Goal: Task Accomplishment & Management: Use online tool/utility

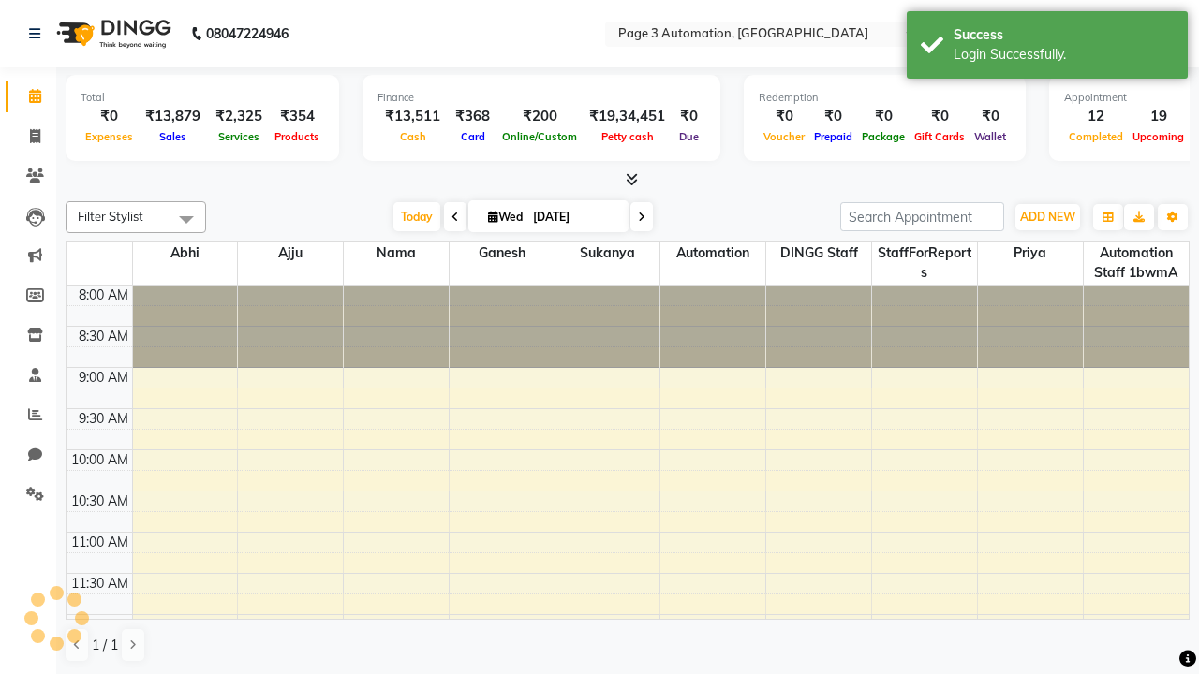
select select "en"
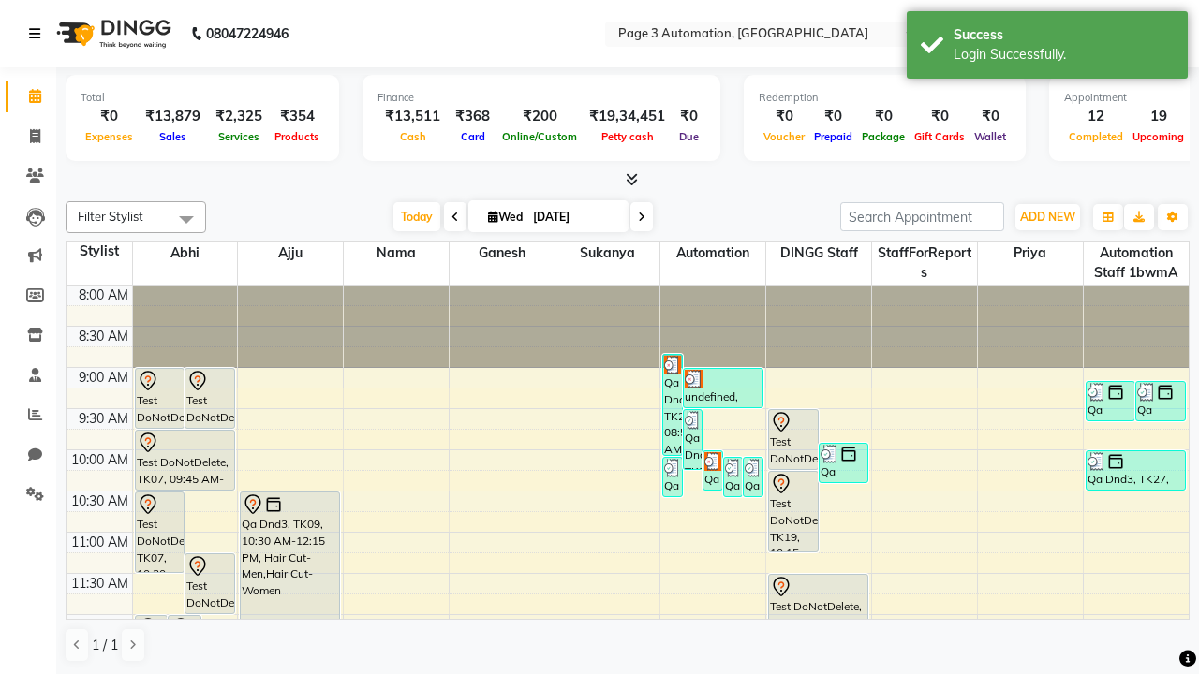
click at [38, 34] on icon at bounding box center [34, 33] width 11 height 13
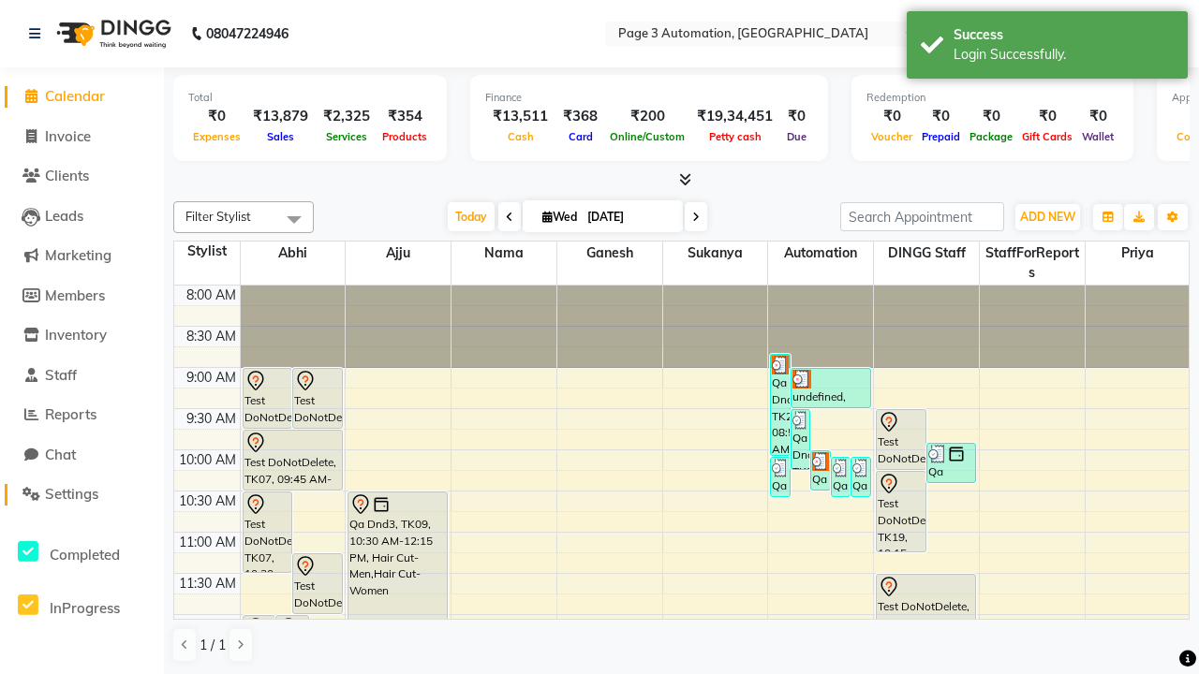
click at [81, 494] on span "Settings" at bounding box center [71, 494] width 53 height 18
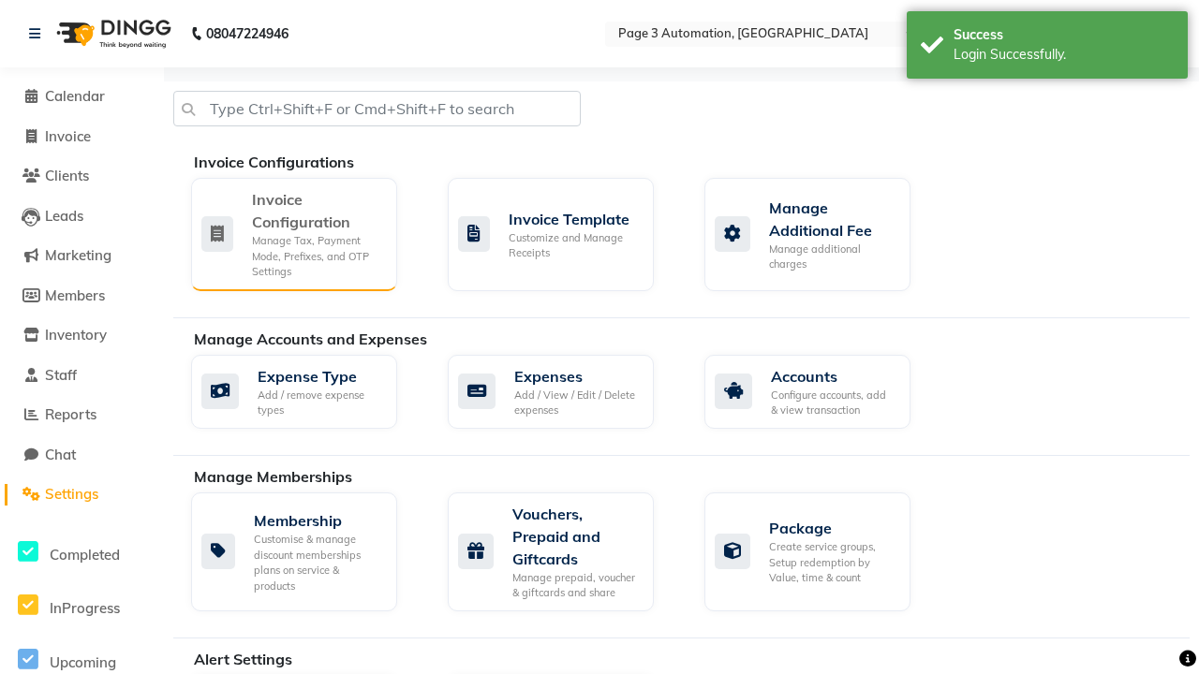
click at [293, 233] on div "Manage Tax, Payment Mode, Prefixes, and OTP Settings" at bounding box center [317, 256] width 130 height 47
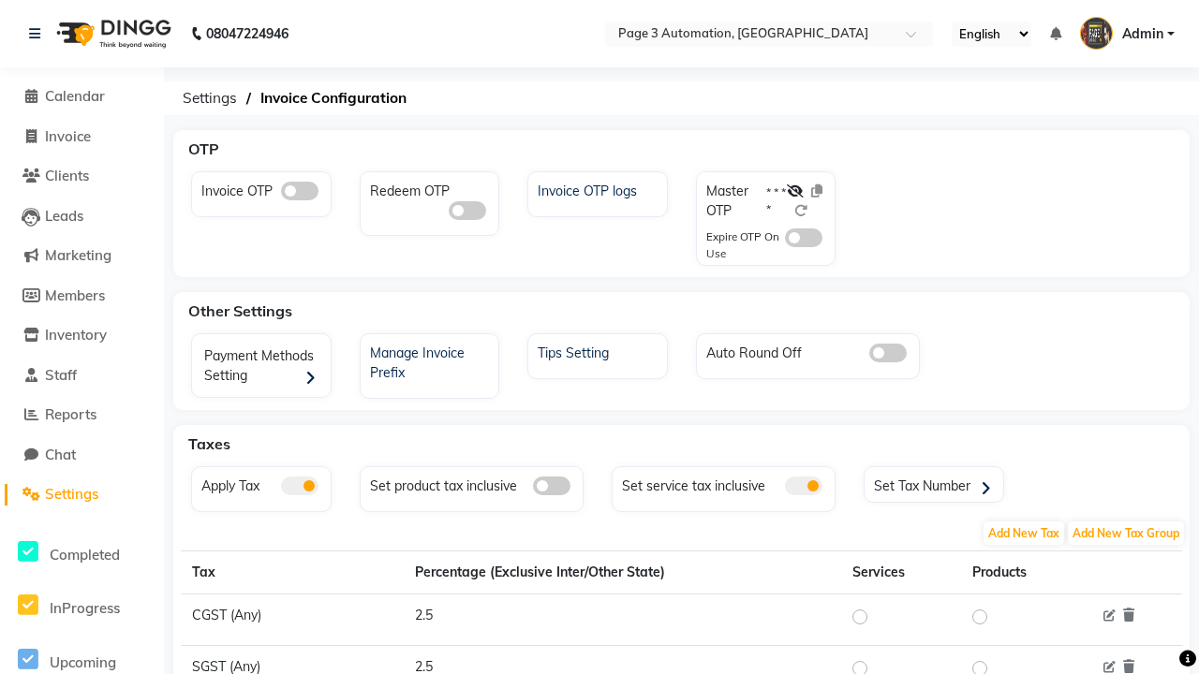
click at [299, 191] on span at bounding box center [299, 191] width 37 height 19
click at [281, 194] on input "checkbox" at bounding box center [281, 194] width 0 height 0
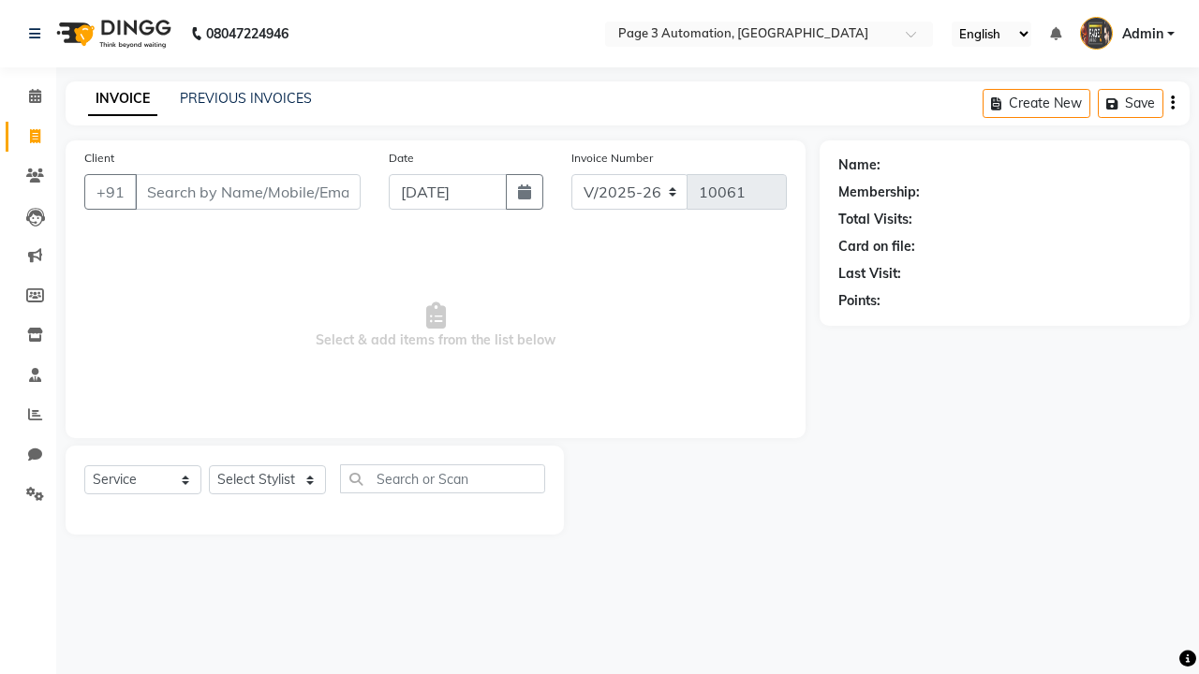
select select "2774"
select select "service"
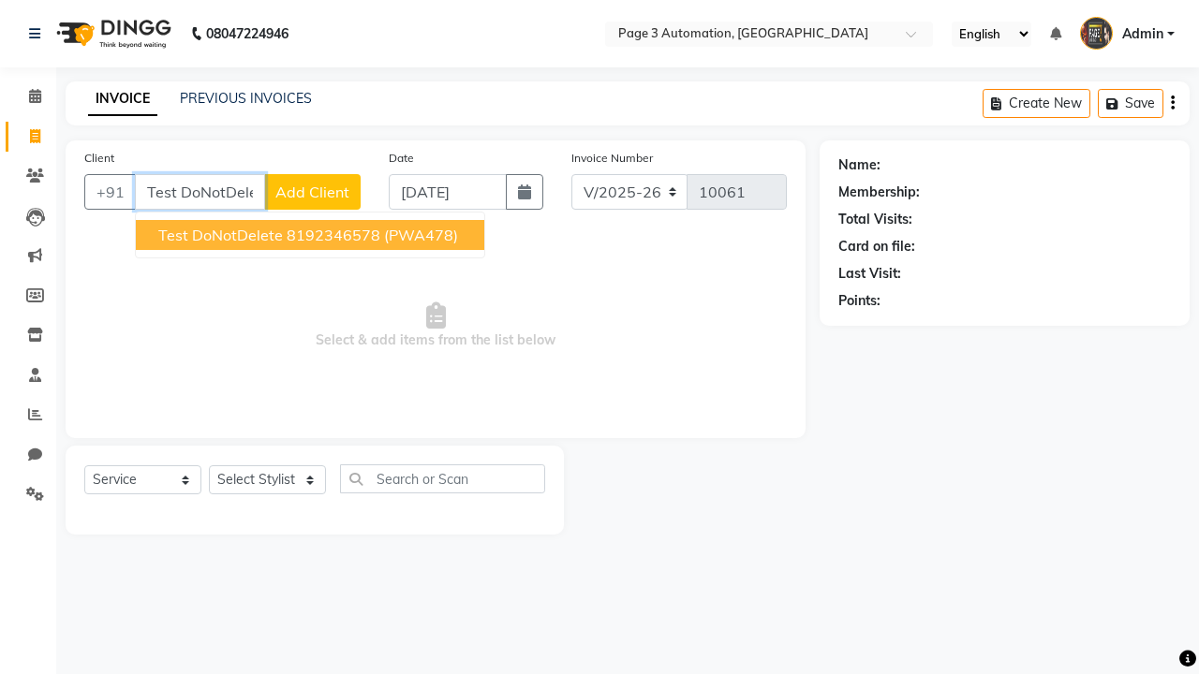
click at [312, 235] on ngb-highlight "8192346578" at bounding box center [334, 235] width 94 height 19
type input "8192346578"
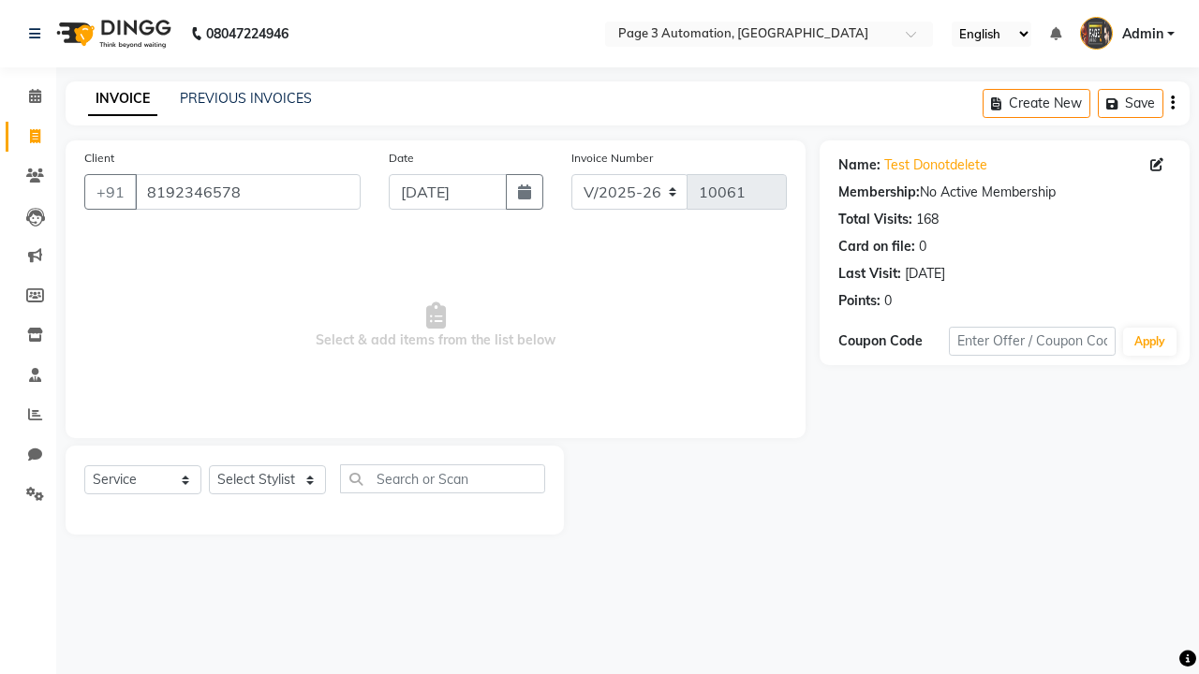
select select "71572"
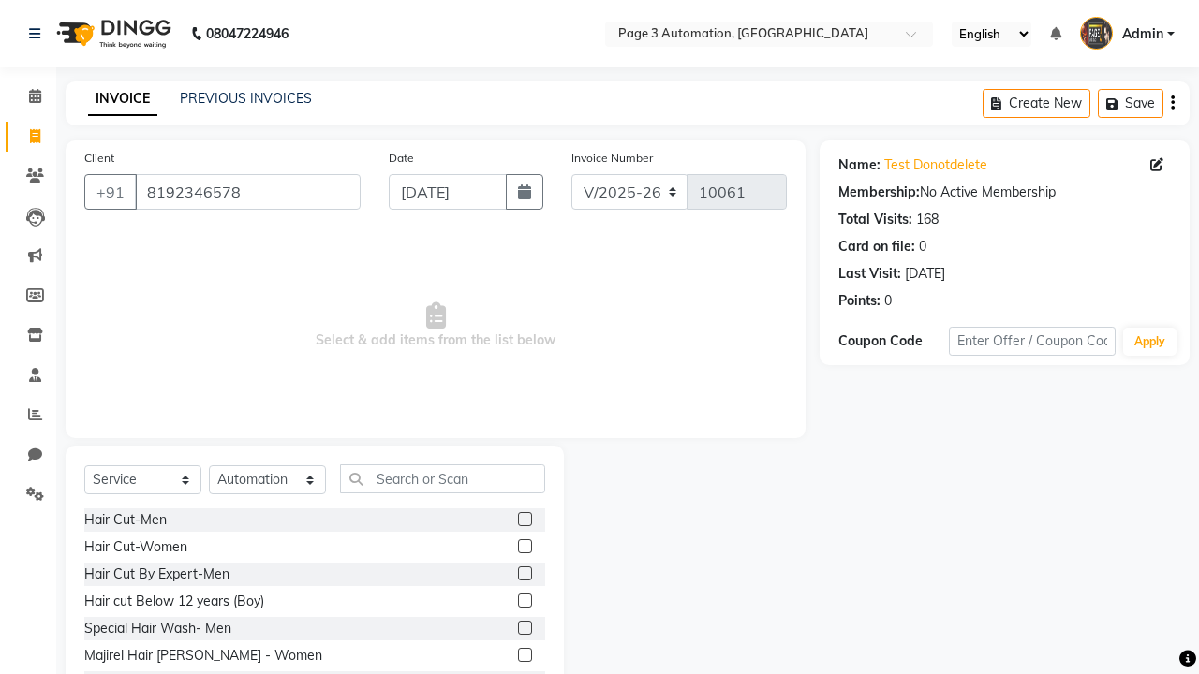
click at [523, 601] on label at bounding box center [525, 601] width 14 height 14
click at [523, 601] on input "checkbox" at bounding box center [524, 602] width 12 height 12
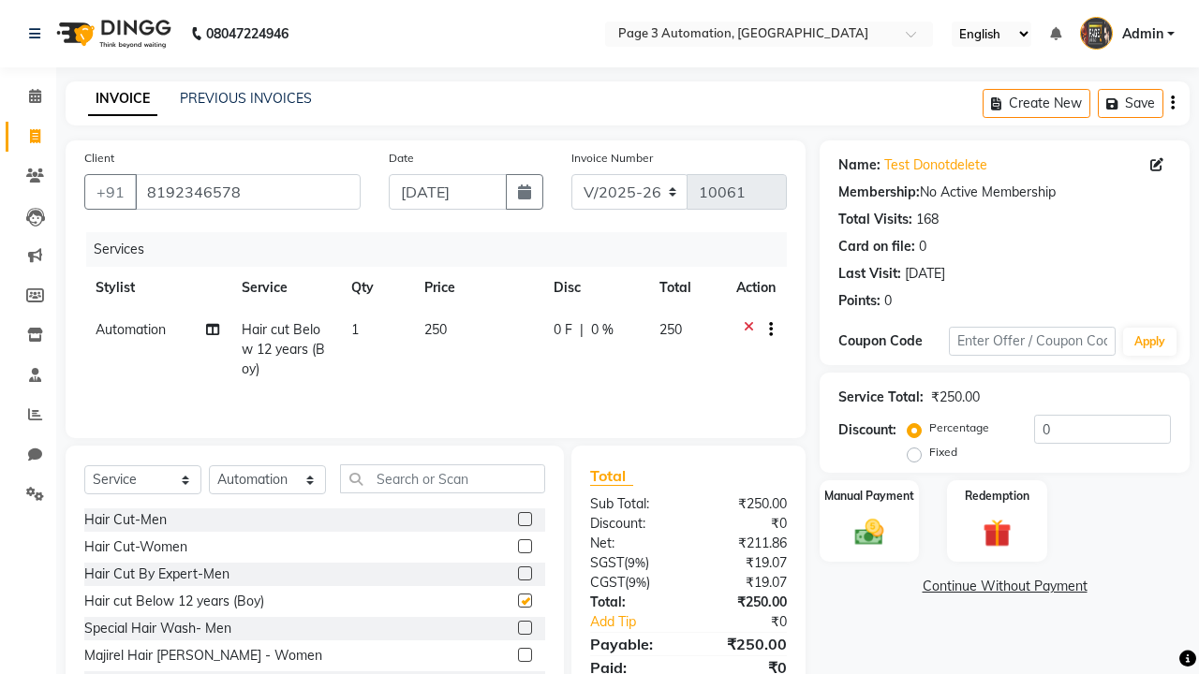
checkbox input "false"
click at [869, 495] on label "Manual Payment" at bounding box center [869, 495] width 94 height 18
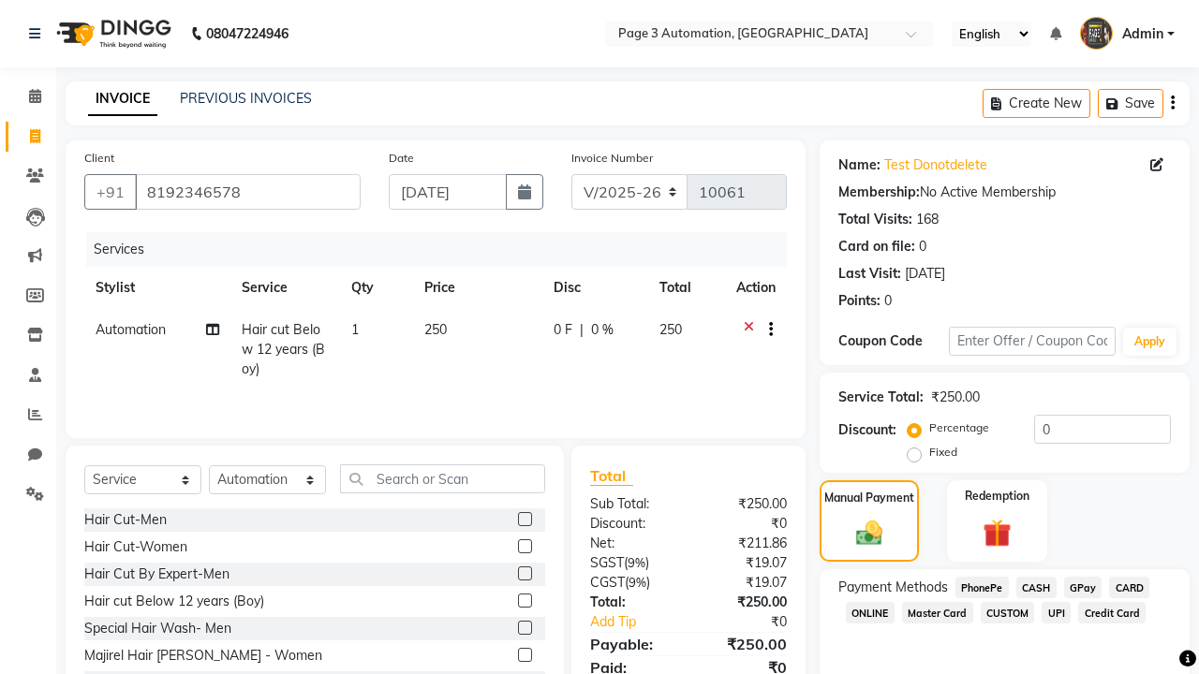
click at [1036, 587] on span "CASH" at bounding box center [1036, 588] width 40 height 22
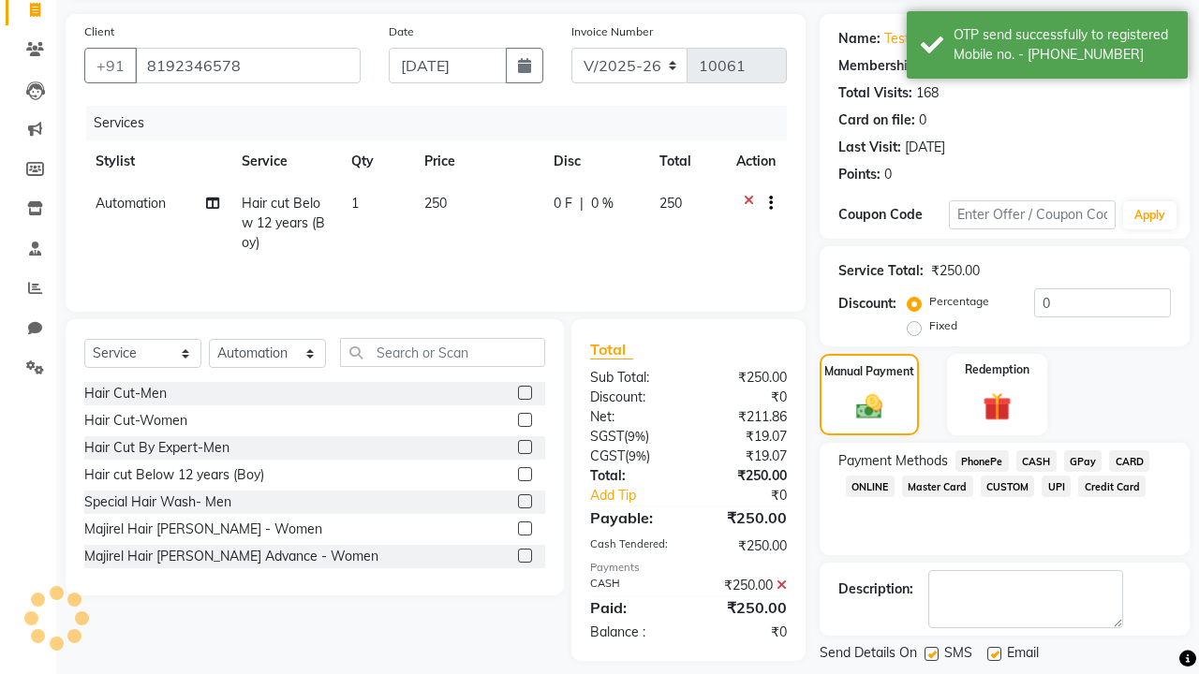
scroll to position [216, 0]
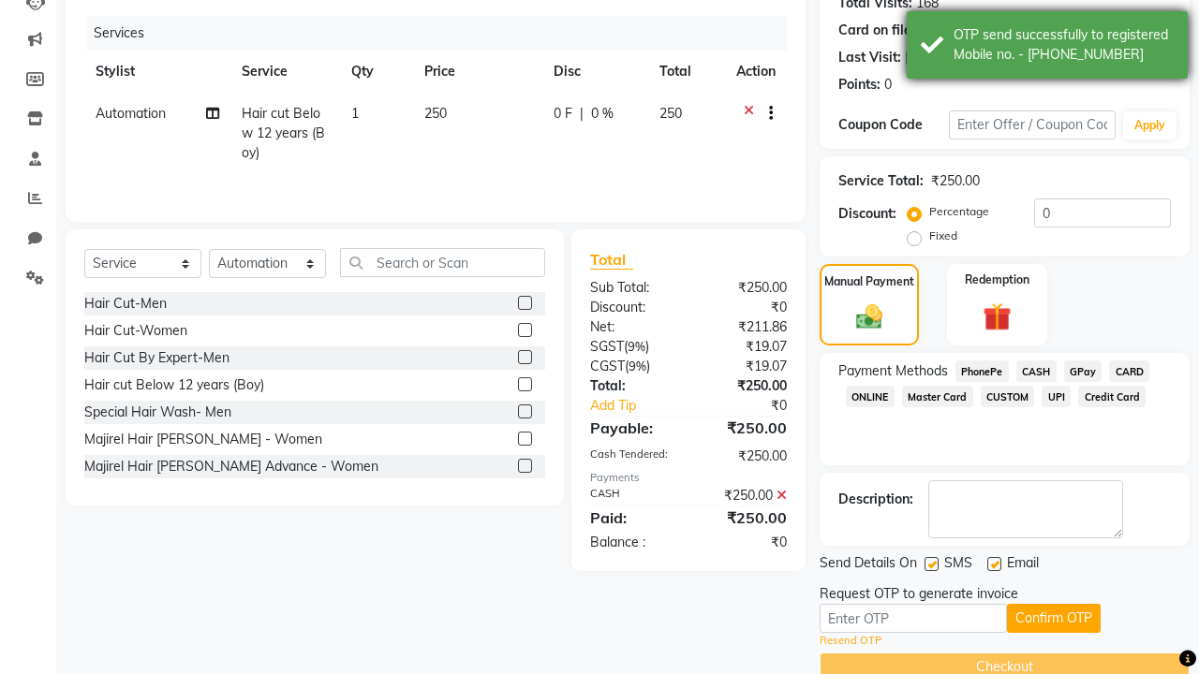
click at [1047, 48] on div "OTP send successfully to registered Mobile no. - 918192346578" at bounding box center [1063, 44] width 220 height 39
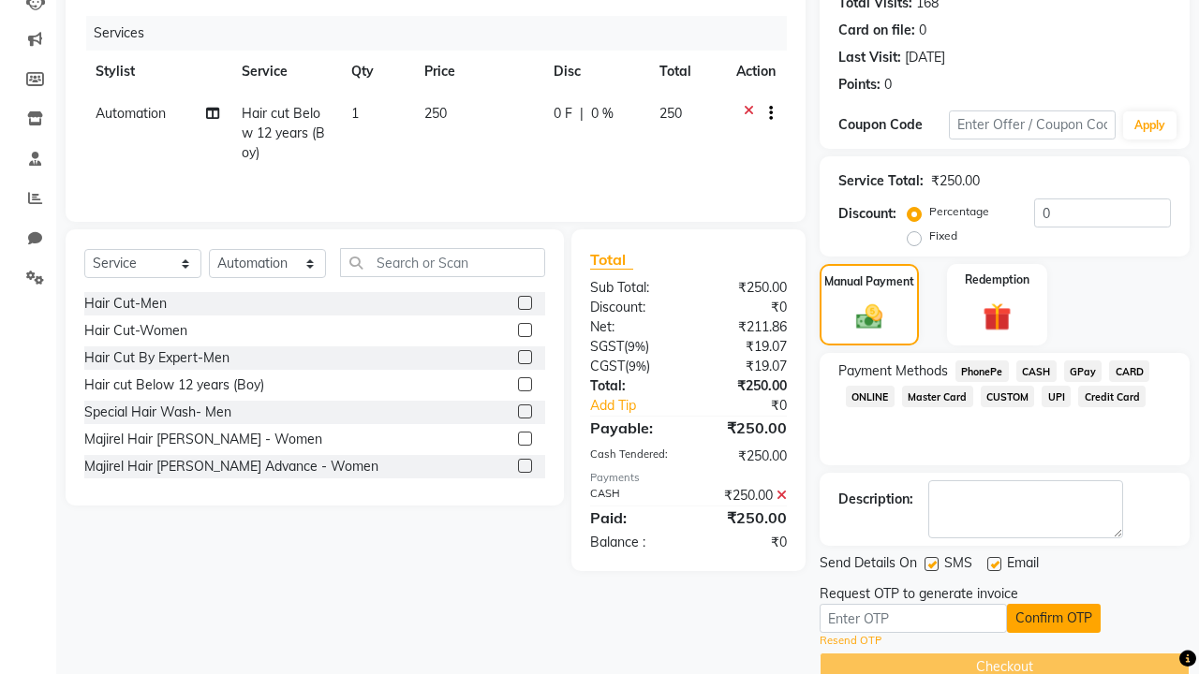
click at [1054, 618] on button "Confirm OTP" at bounding box center [1054, 618] width 94 height 29
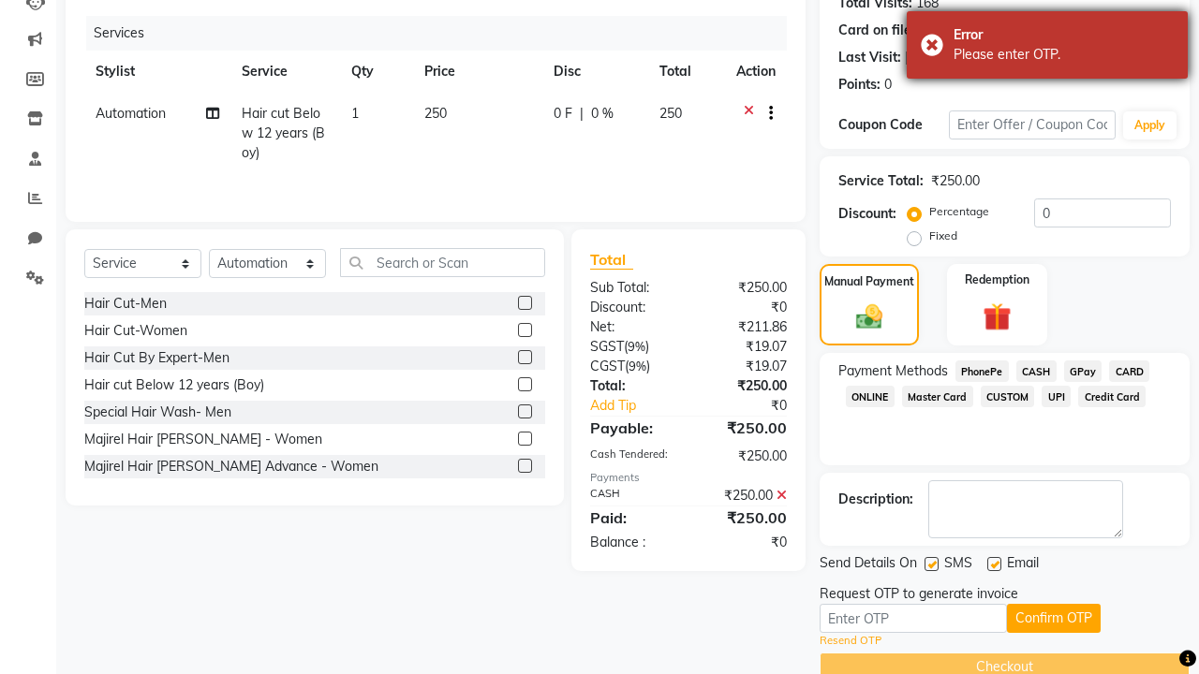
click at [1047, 48] on div "Please enter OTP." at bounding box center [1063, 55] width 220 height 20
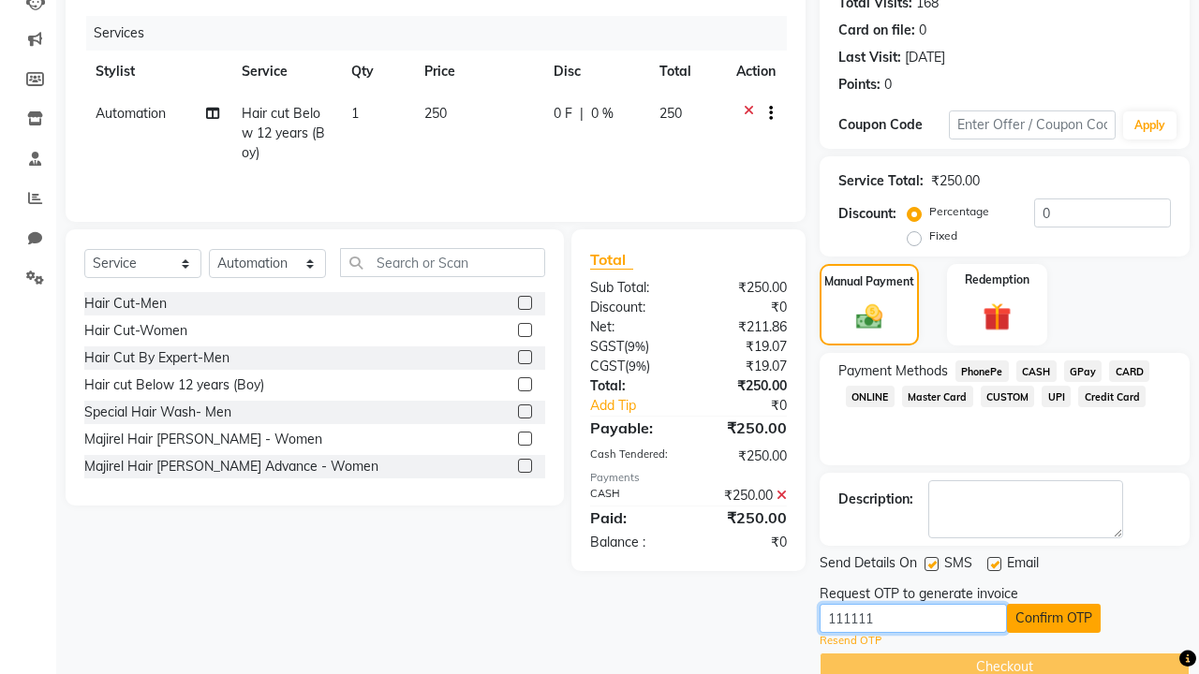
type input "111111"
click at [1054, 618] on button "Confirm OTP" at bounding box center [1054, 618] width 94 height 29
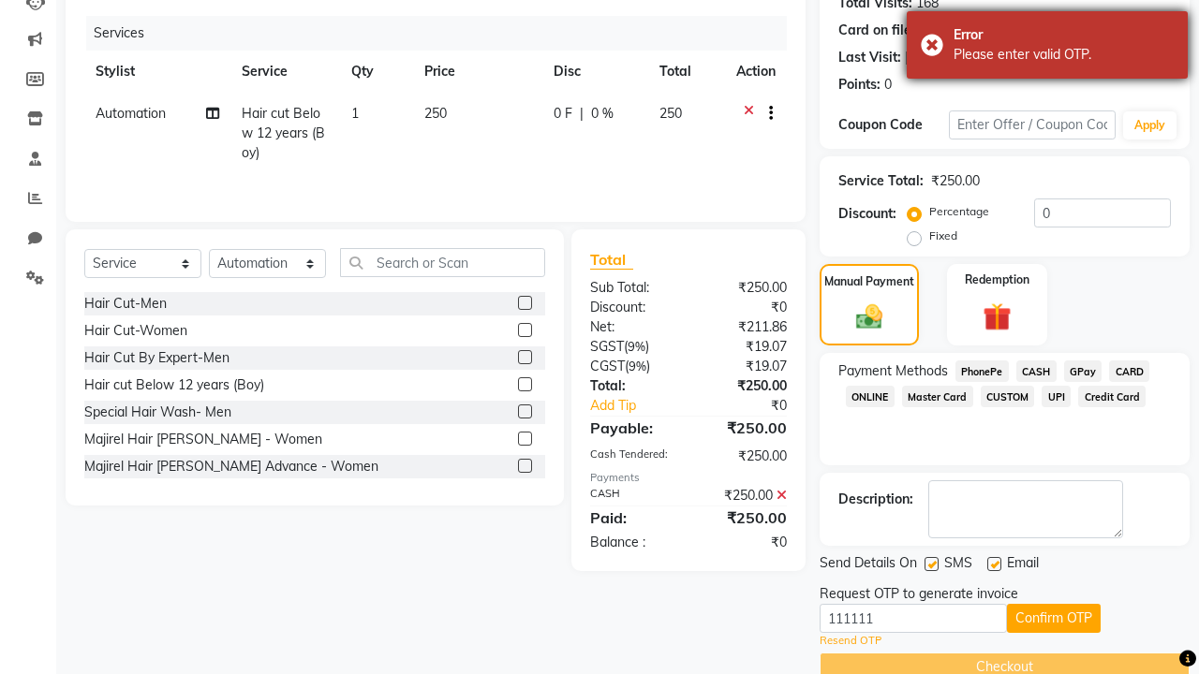
click at [1047, 48] on div "Please enter valid OTP." at bounding box center [1063, 55] width 220 height 20
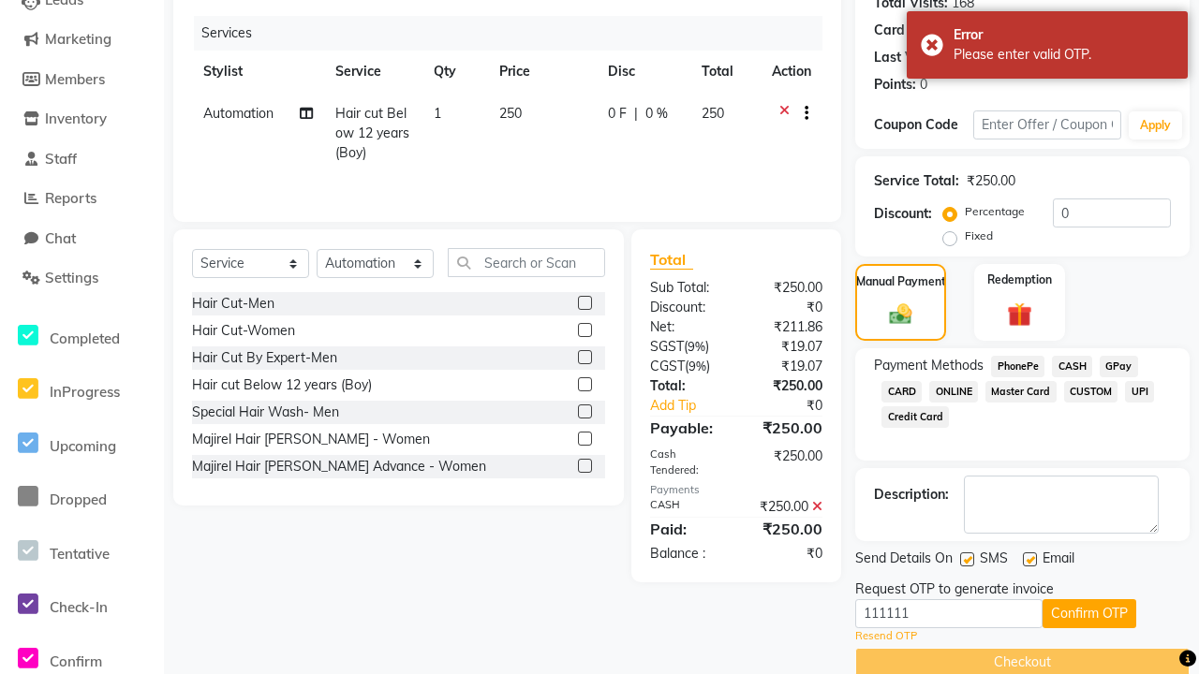
scroll to position [0, 0]
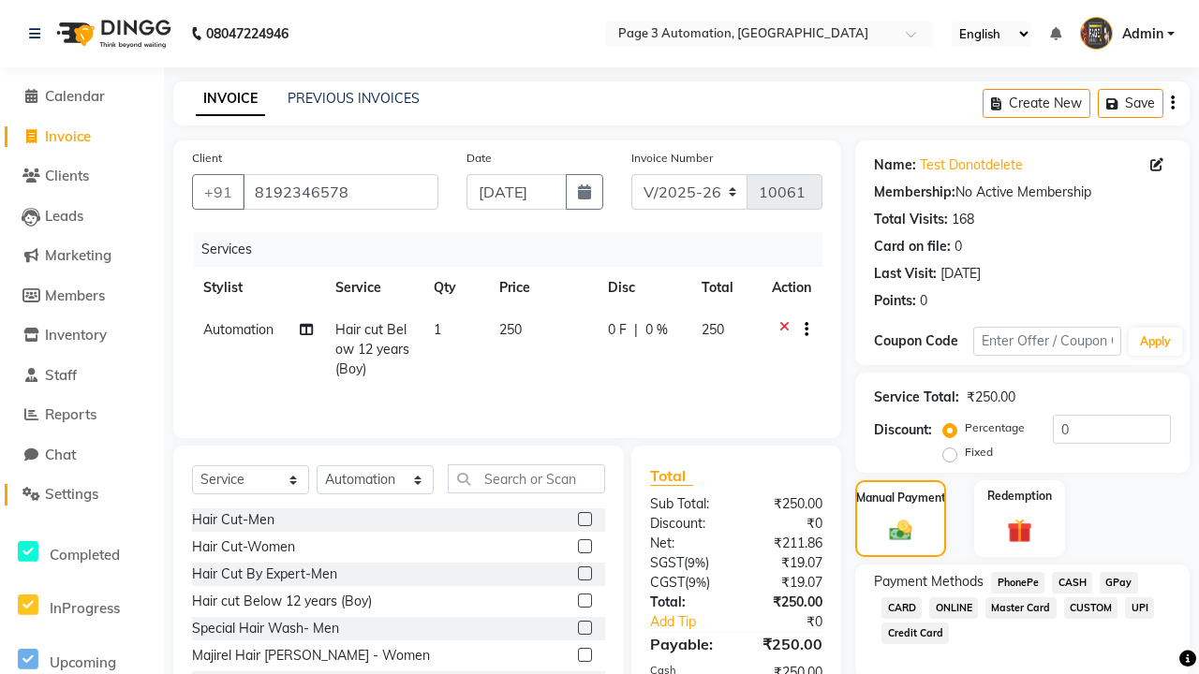
click at [81, 494] on span "Settings" at bounding box center [71, 494] width 53 height 18
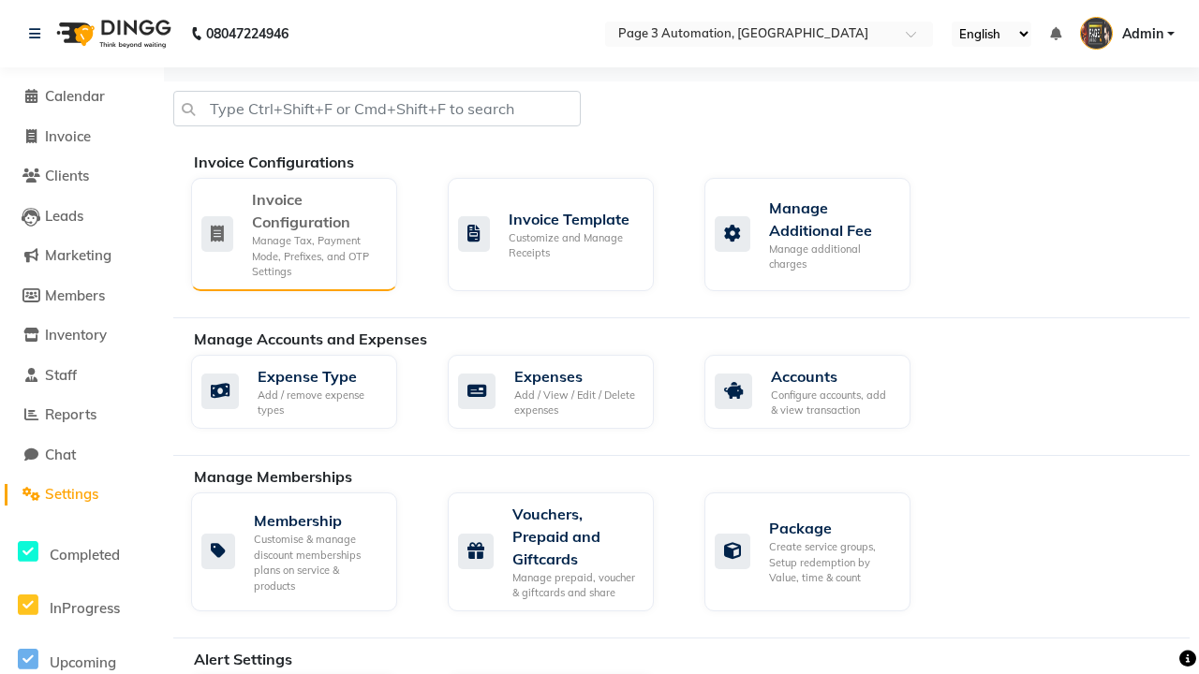
click at [293, 233] on div "Manage Tax, Payment Mode, Prefixes, and OTP Settings" at bounding box center [317, 256] width 130 height 47
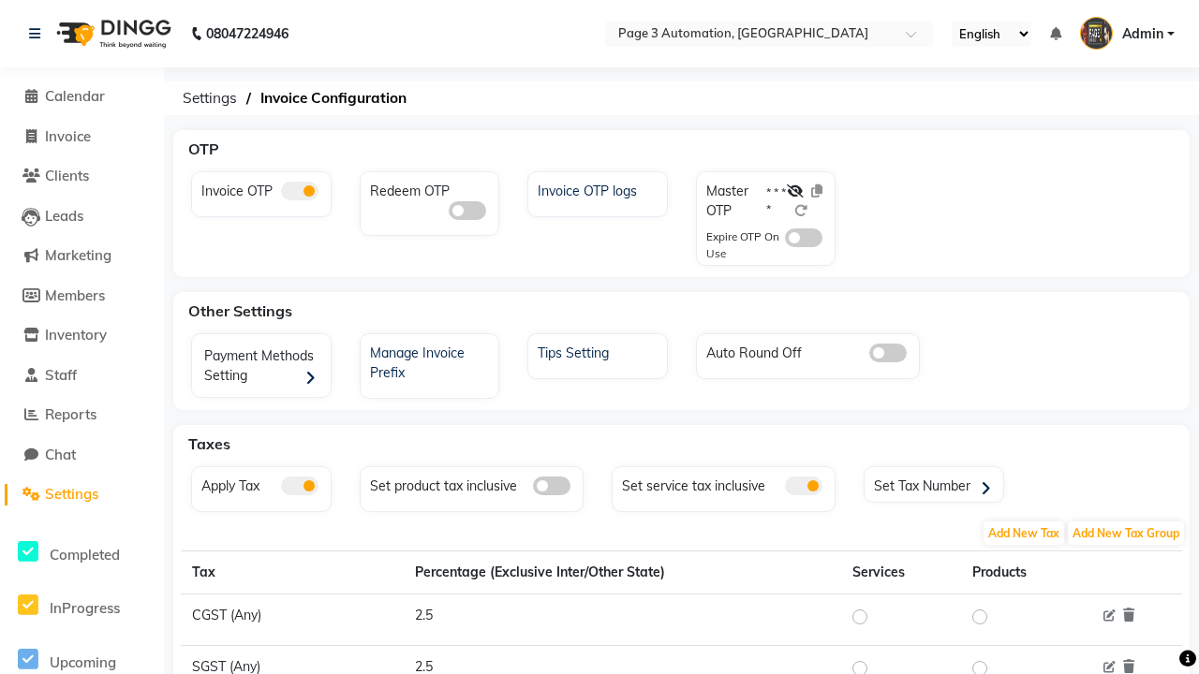
click at [299, 191] on span at bounding box center [299, 191] width 37 height 19
click at [281, 194] on input "checkbox" at bounding box center [281, 194] width 0 height 0
